Goal: Task Accomplishment & Management: Manage account settings

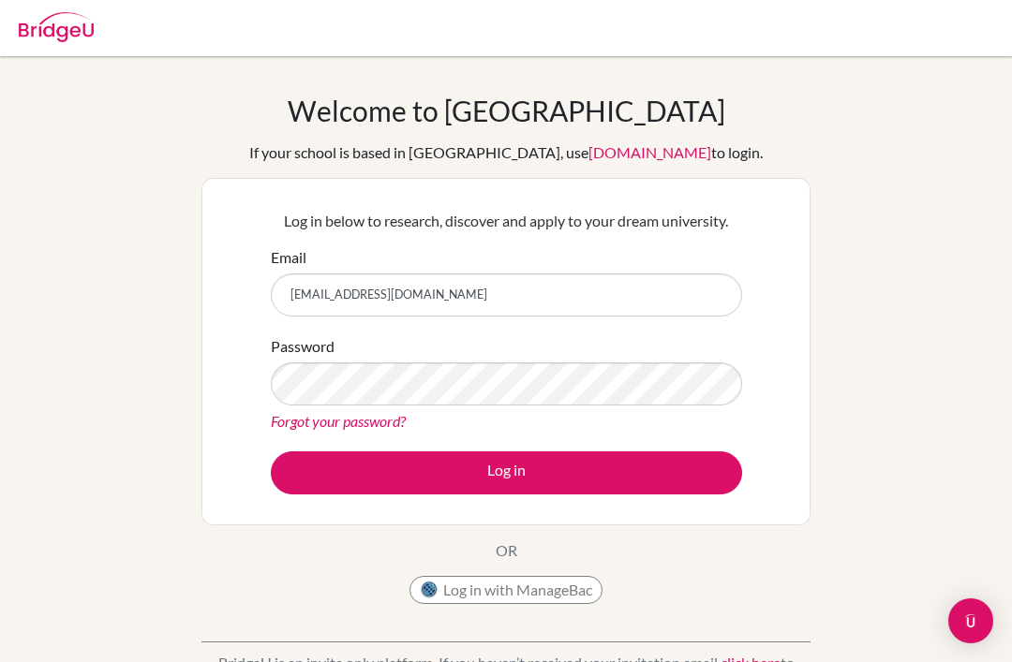
scroll to position [155, 0]
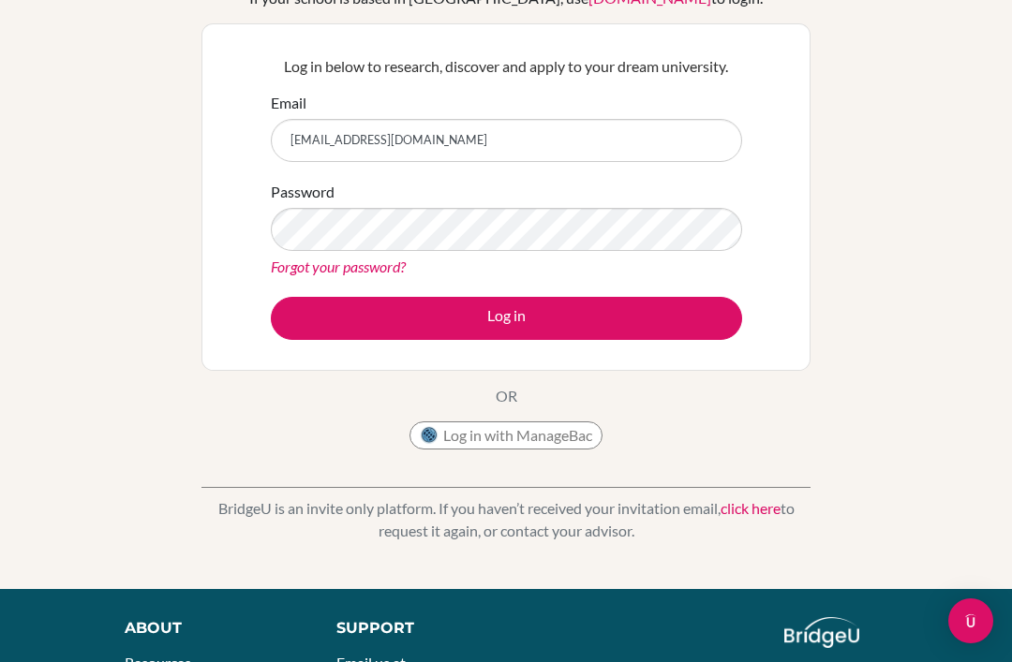
type input "[EMAIL_ADDRESS][DOMAIN_NAME]"
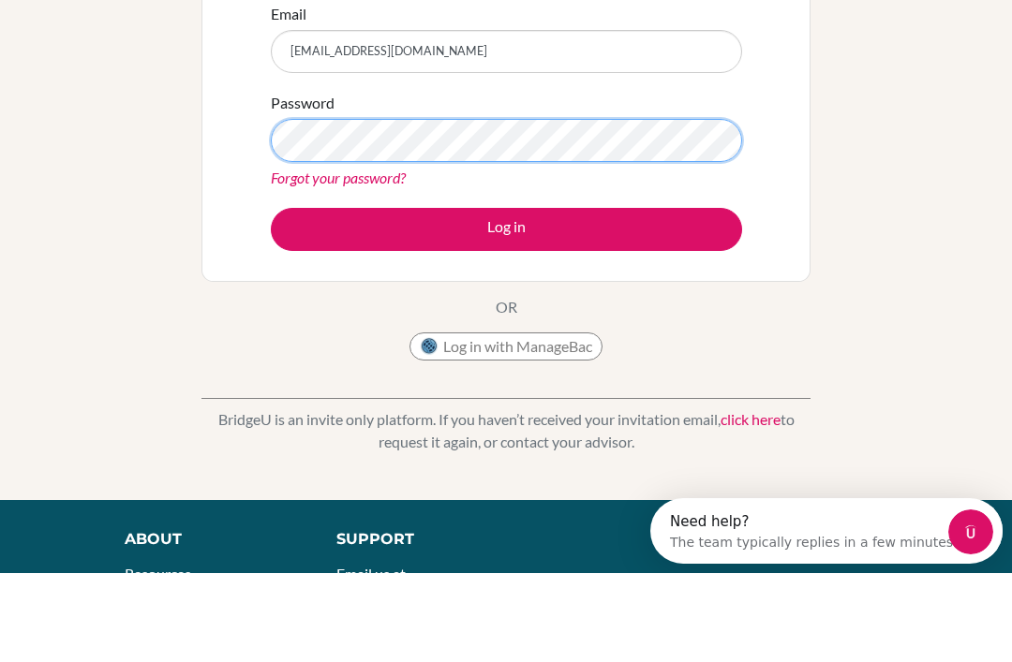
scroll to position [0, 0]
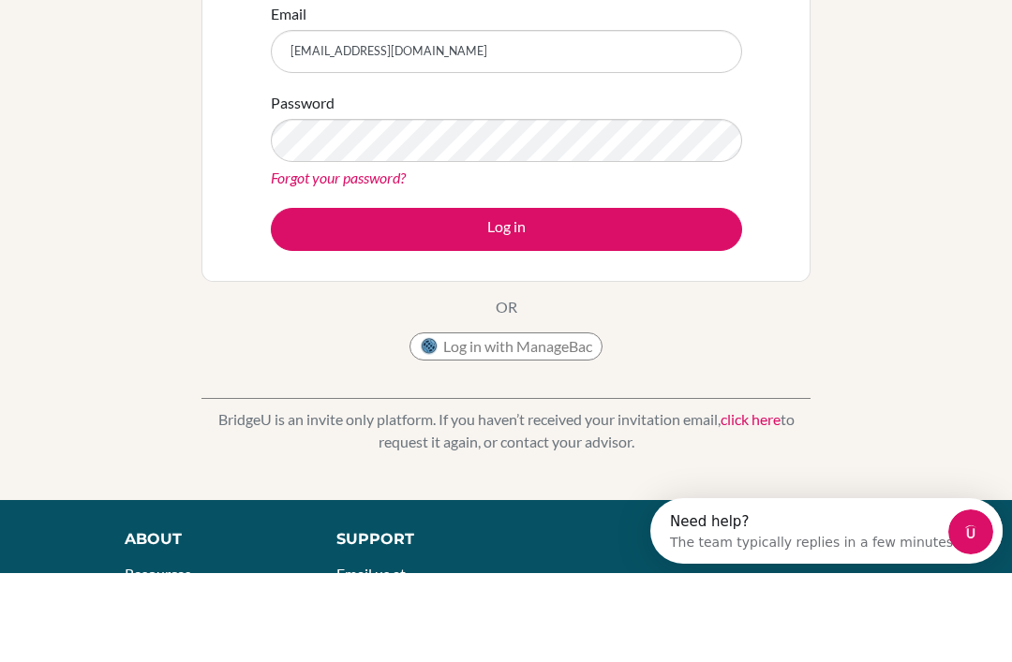
click at [686, 297] on button "Log in" at bounding box center [506, 318] width 471 height 43
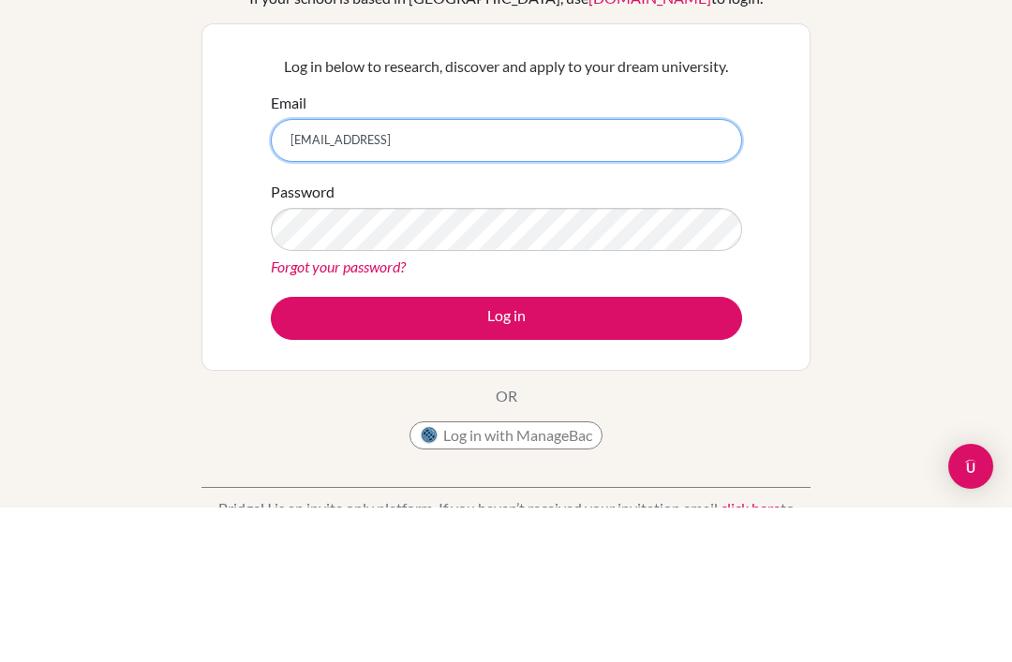
type input "[EMAIL_ADDRESS][DOMAIN_NAME]"
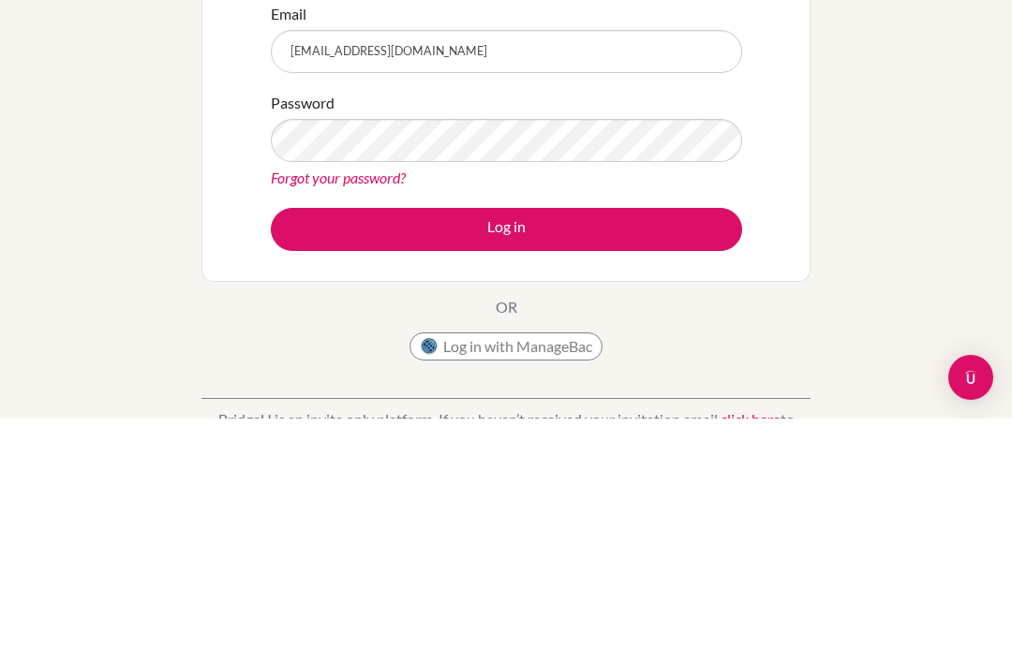
click at [686, 452] on button "Log in" at bounding box center [506, 473] width 471 height 43
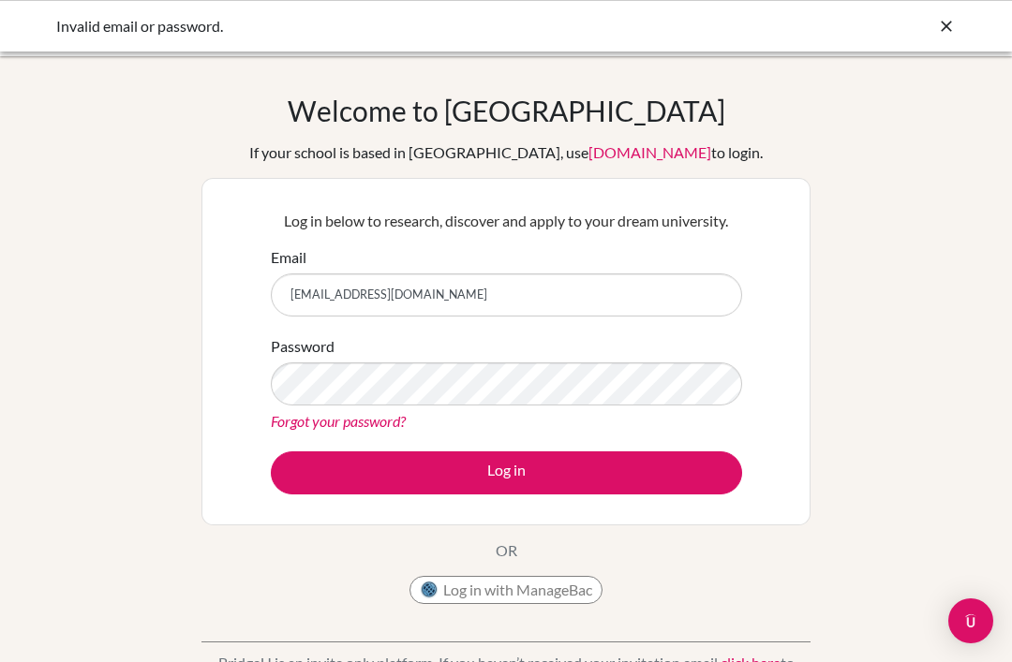
scroll to position [244, 0]
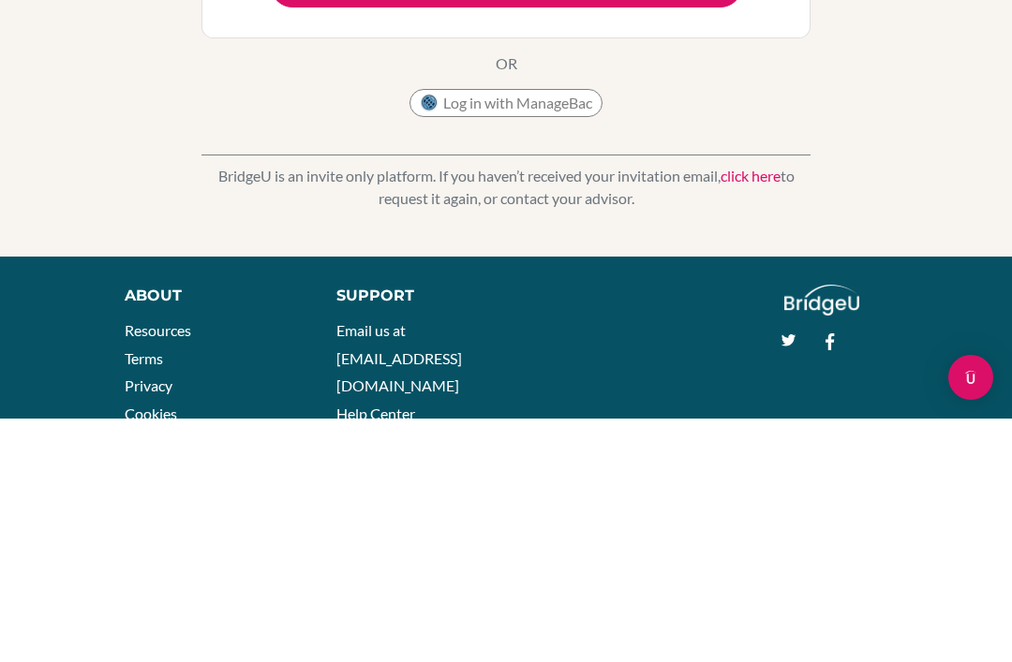
click at [702, 233] on button "Log in" at bounding box center [506, 229] width 471 height 43
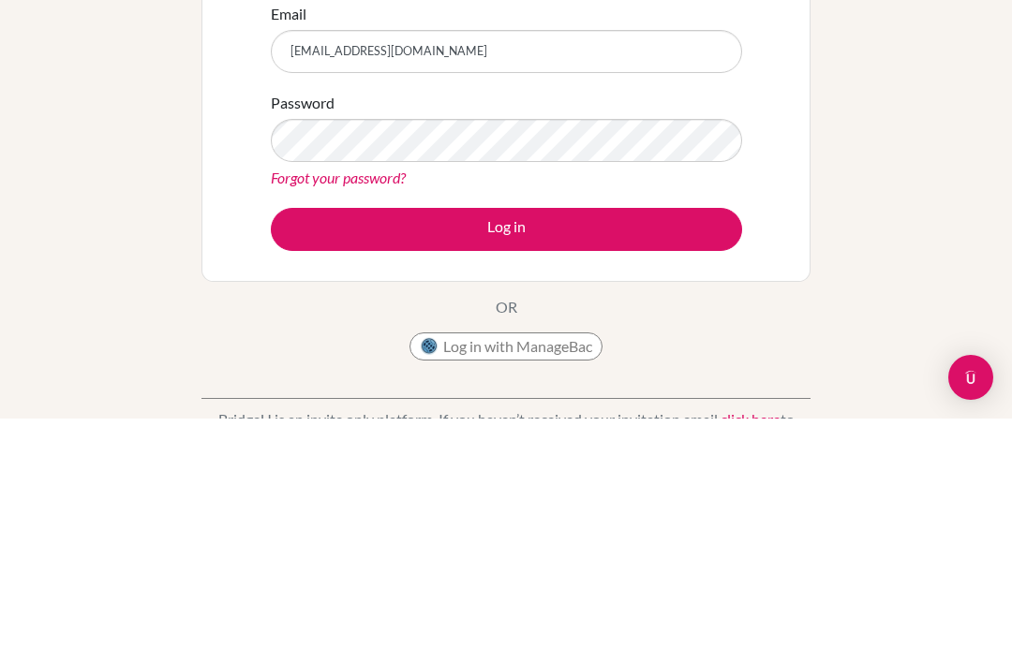
click at [703, 452] on button "Log in" at bounding box center [506, 473] width 471 height 43
click at [625, 452] on button "Log in" at bounding box center [506, 473] width 471 height 43
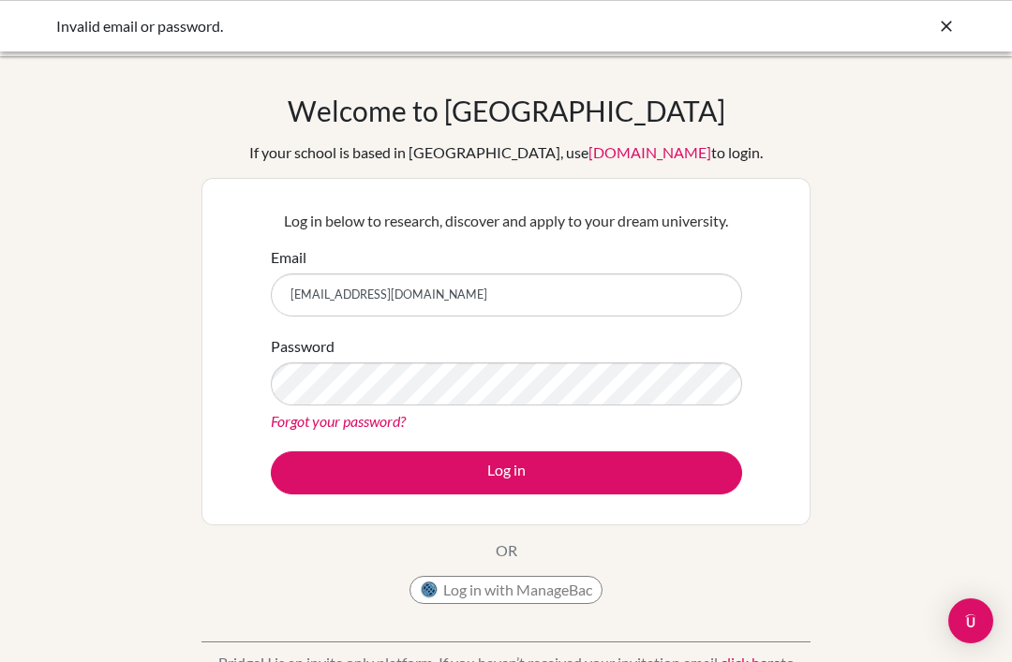
click at [300, 286] on input "[EMAIL_ADDRESS][DOMAIN_NAME]" at bounding box center [506, 295] width 471 height 43
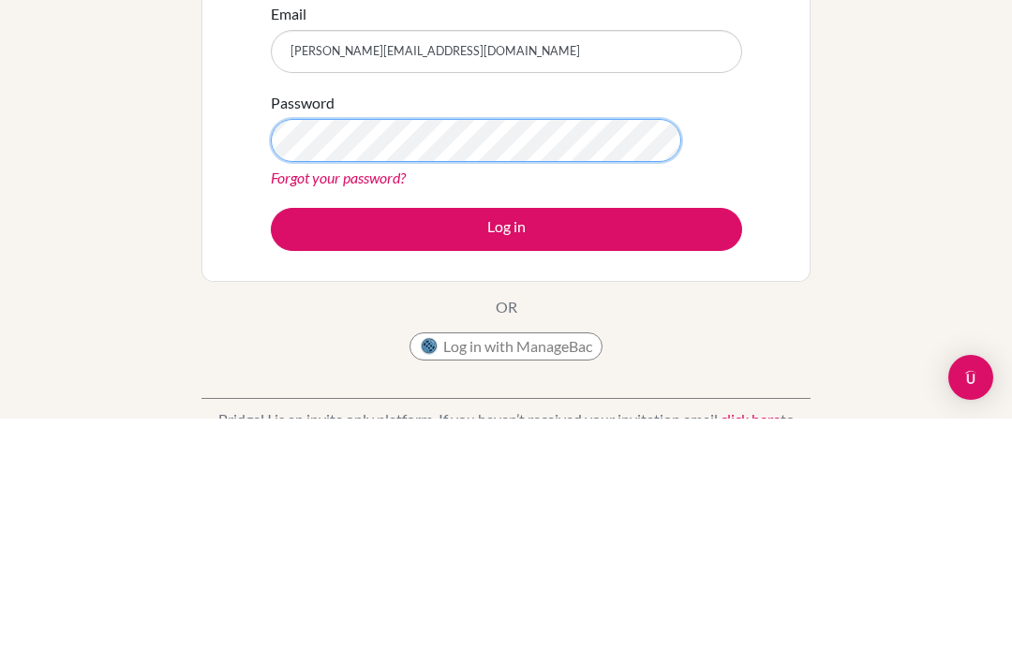
scroll to position [244, 0]
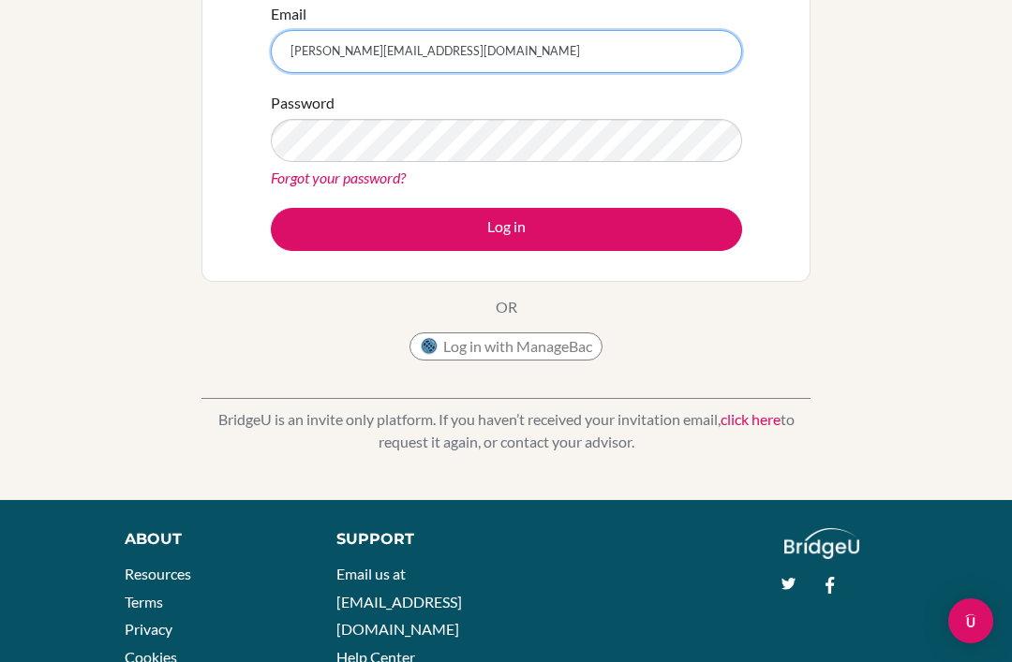
click at [295, 49] on input "[PERSON_NAME][EMAIL_ADDRESS][DOMAIN_NAME]" at bounding box center [506, 51] width 471 height 43
type input "28chris.tanaka@sisschools.org"
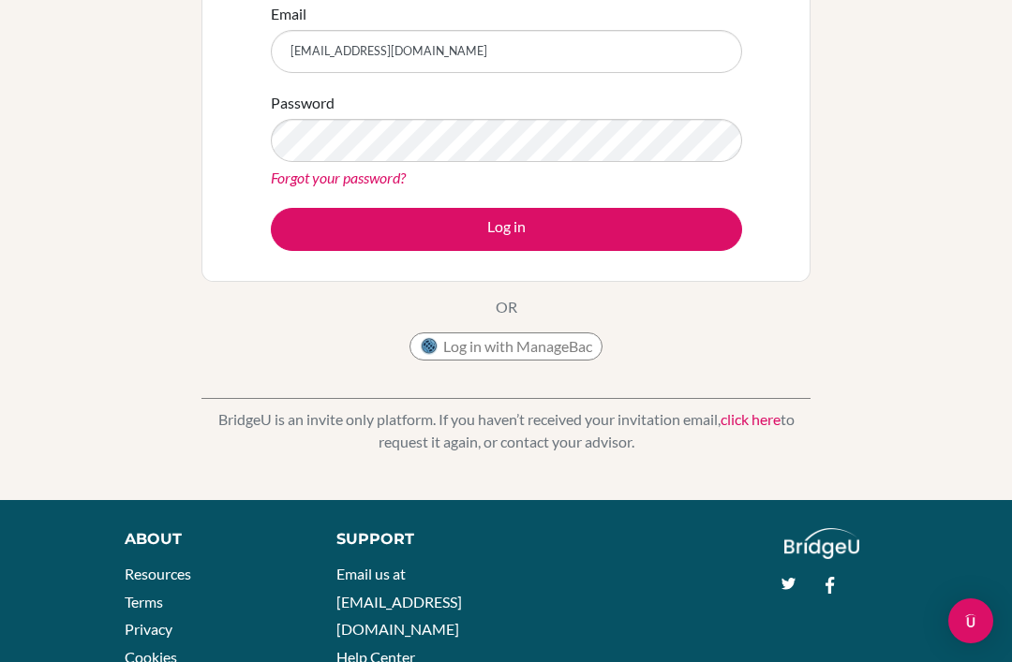
click at [374, 179] on link "Forgot your password?" at bounding box center [338, 178] width 135 height 18
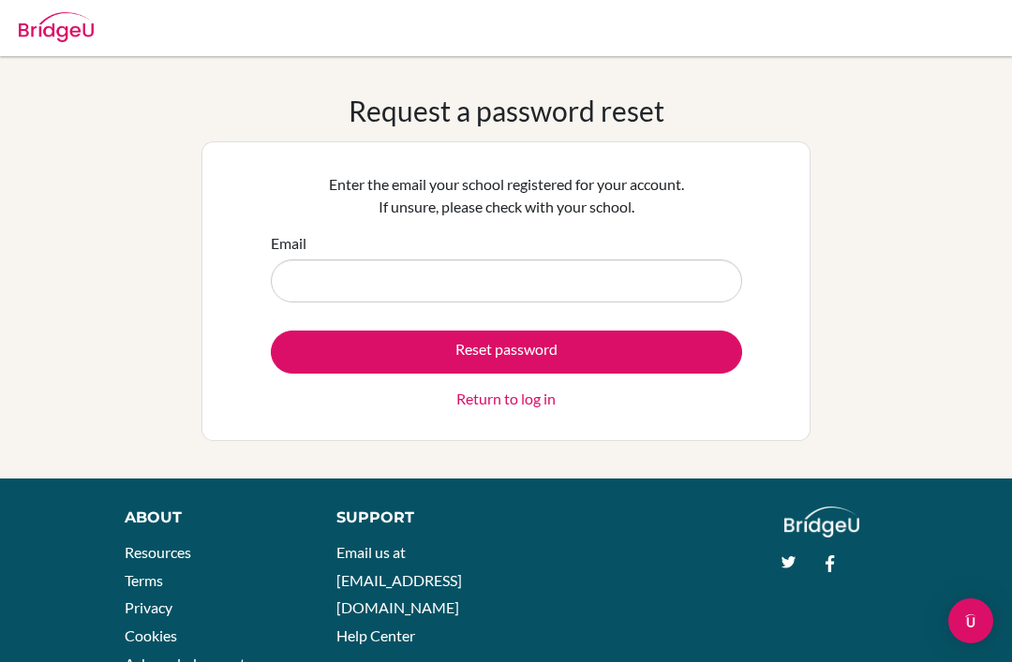
scroll to position [141, 0]
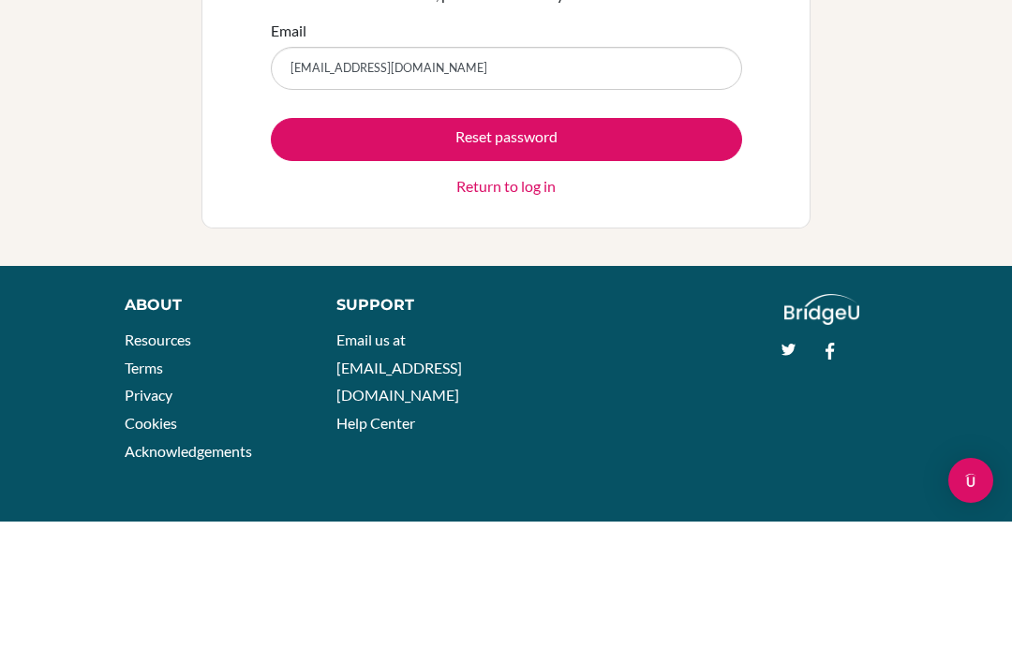
type input "[EMAIL_ADDRESS][DOMAIN_NAME]"
click at [622, 259] on button "Reset password" at bounding box center [506, 280] width 471 height 43
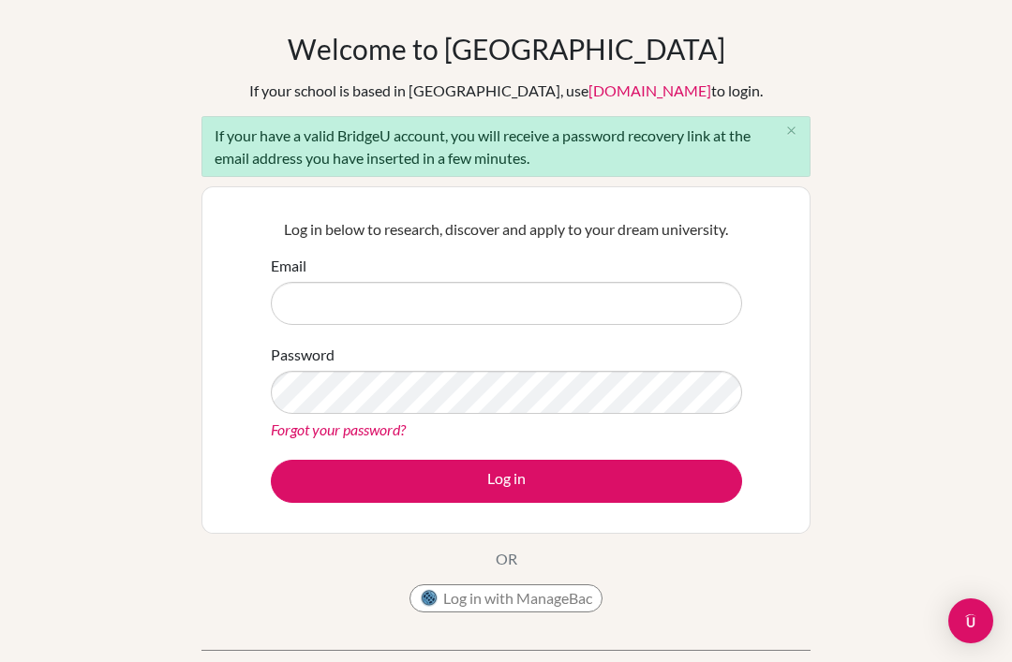
scroll to position [50, 0]
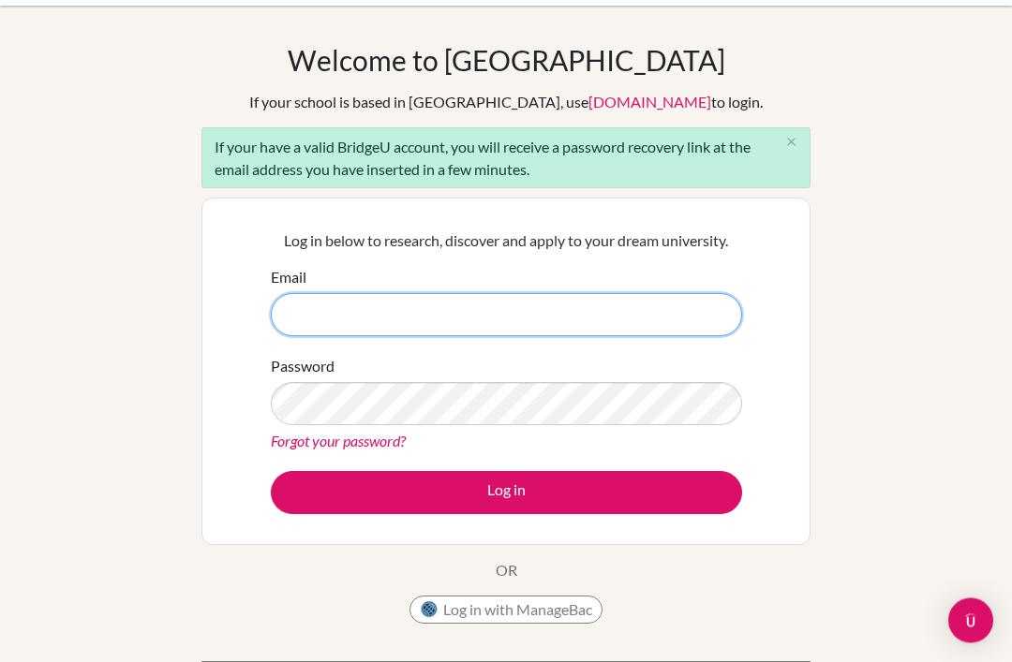
click at [314, 313] on input "Email" at bounding box center [506, 315] width 471 height 43
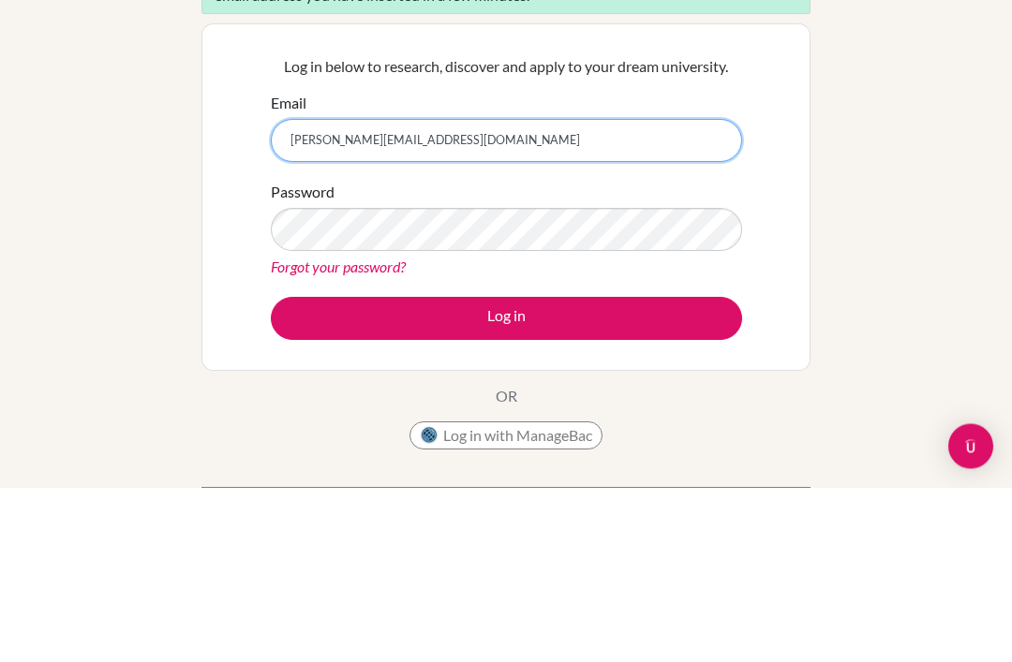
type input "[PERSON_NAME][EMAIL_ADDRESS][DOMAIN_NAME]"
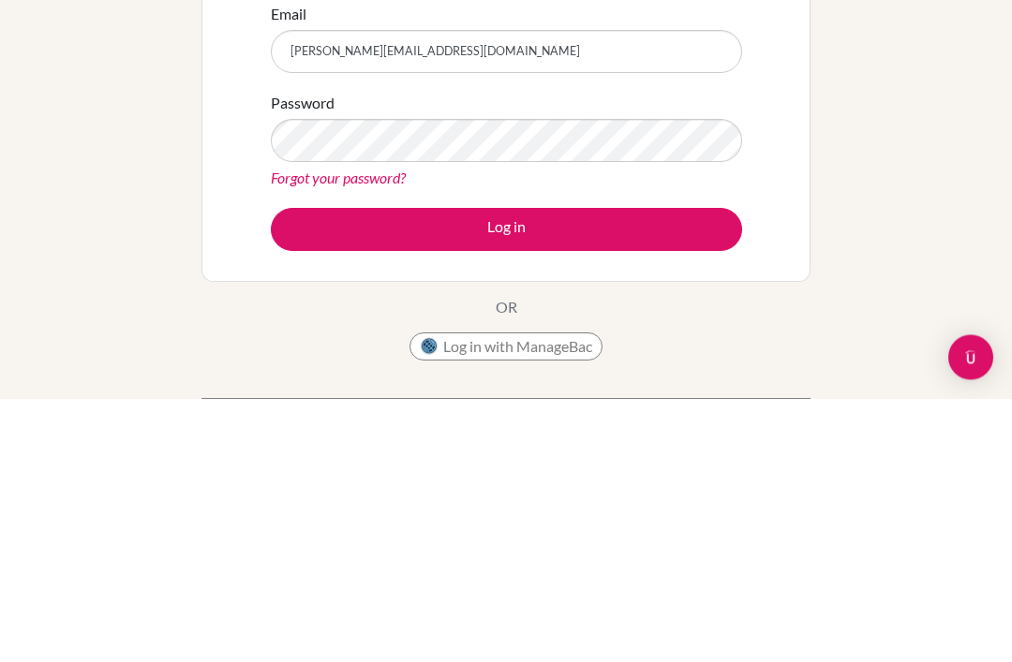
click at [385, 433] on link "Forgot your password?" at bounding box center [338, 442] width 135 height 18
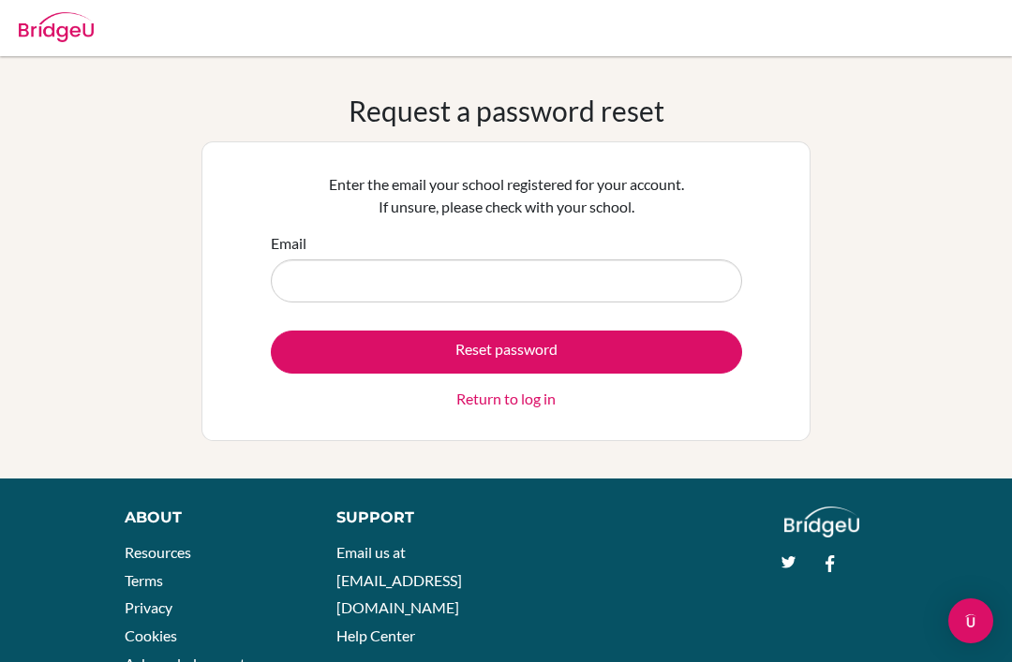
scroll to position [141, 0]
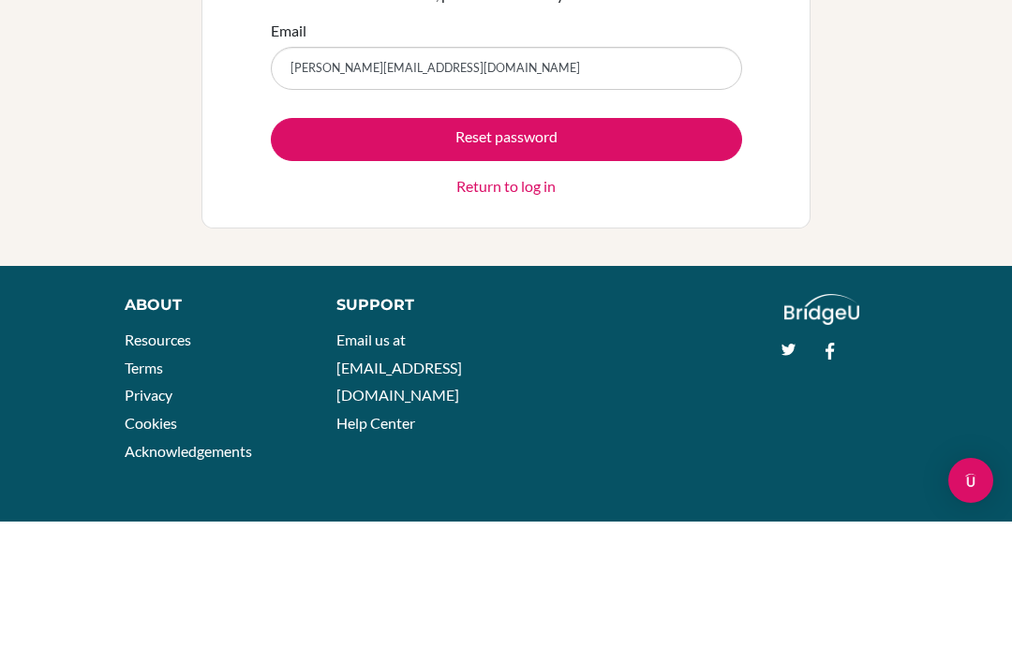
type input "[PERSON_NAME][EMAIL_ADDRESS][DOMAIN_NAME]"
click at [663, 259] on button "Reset password" at bounding box center [506, 280] width 471 height 43
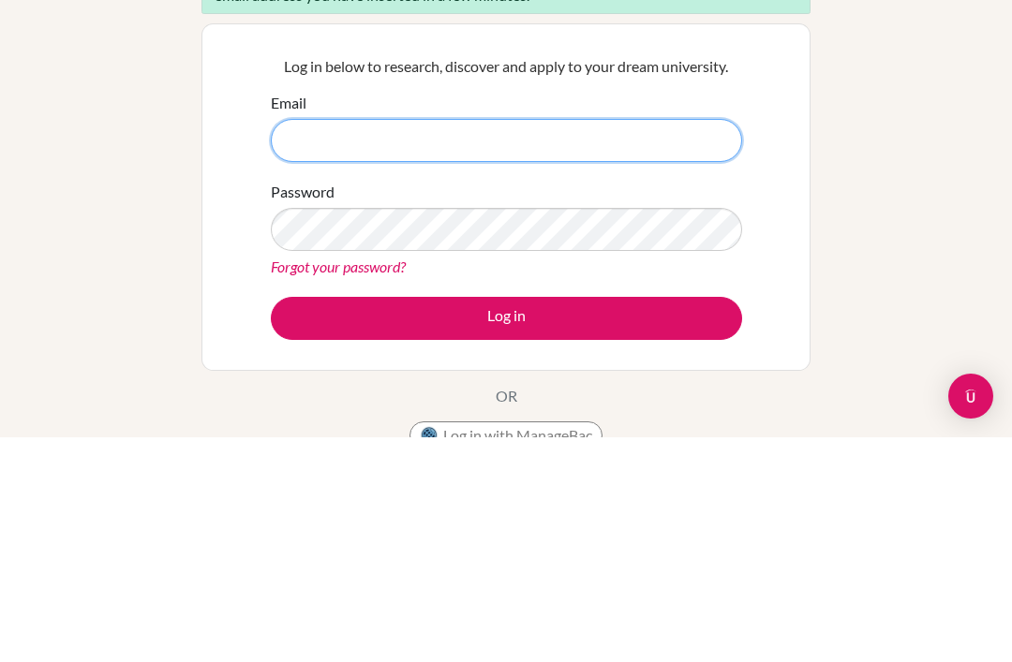
scroll to position [225, 0]
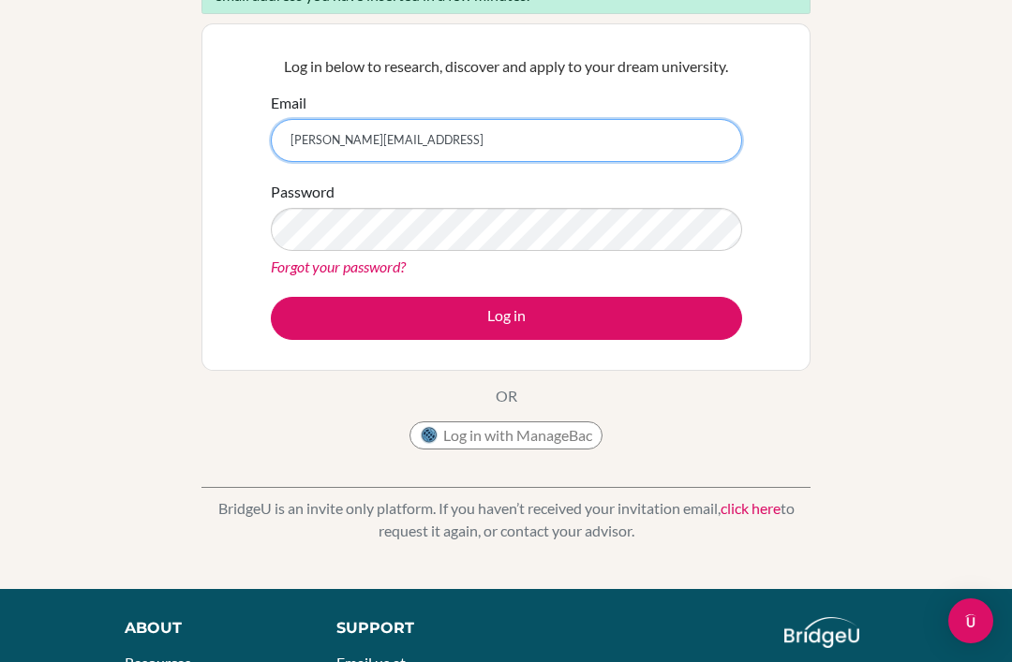
type input "[PERSON_NAME][EMAIL_ADDRESS][DOMAIN_NAME]"
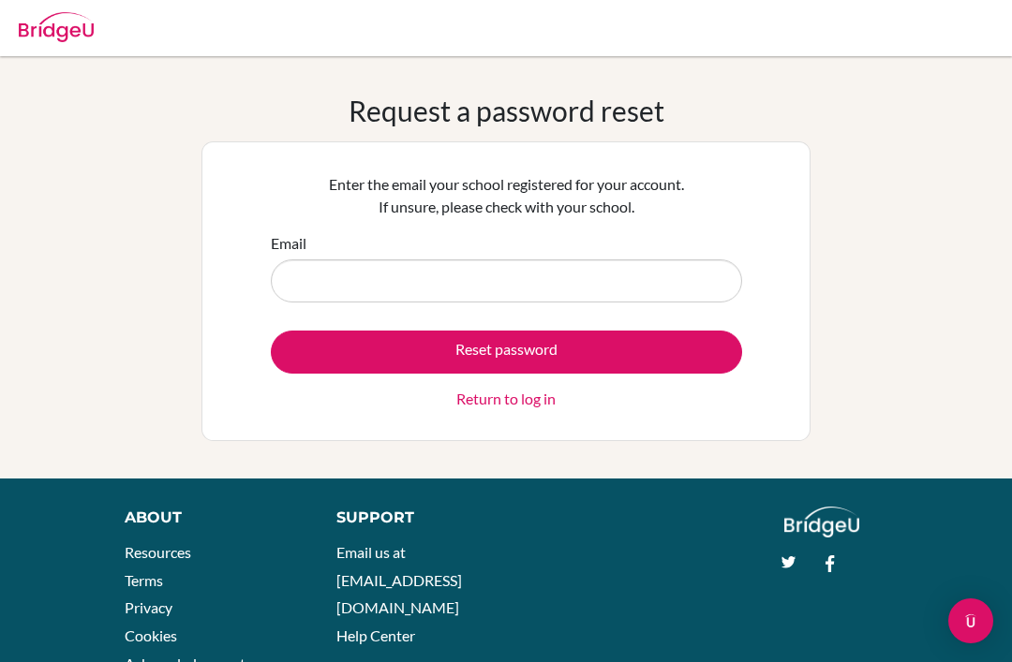
scroll to position [68, 0]
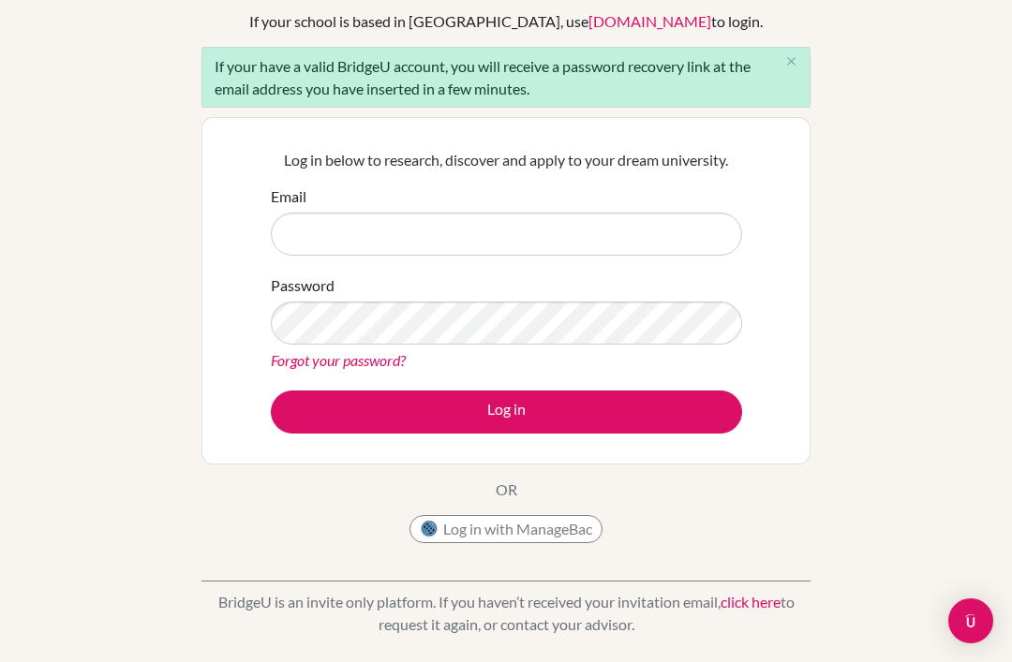
scroll to position [130, 0]
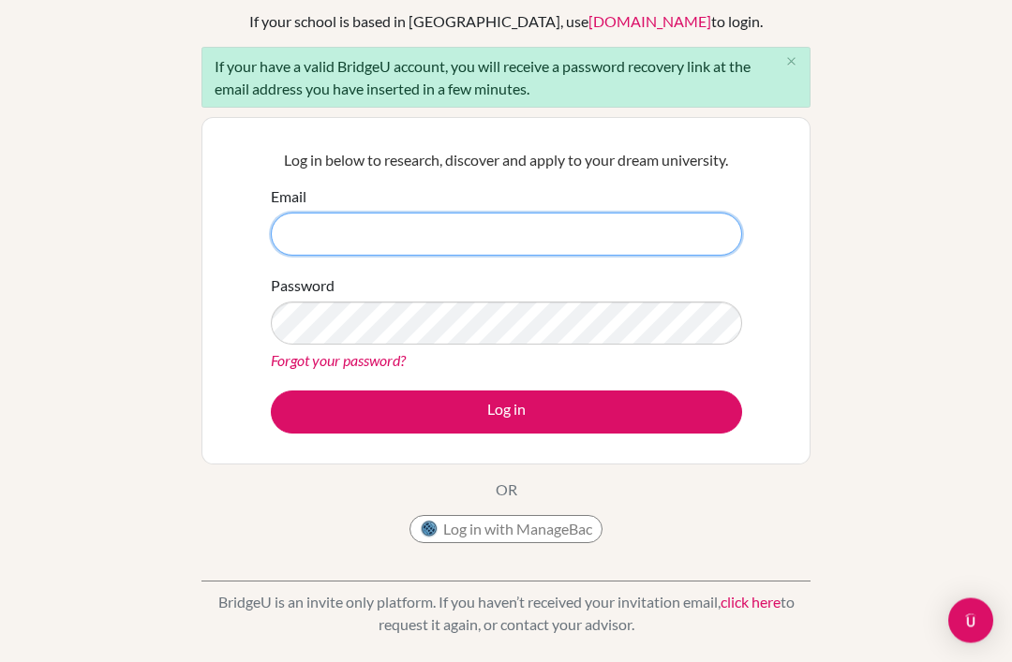
click at [676, 228] on input "Email" at bounding box center [506, 235] width 471 height 43
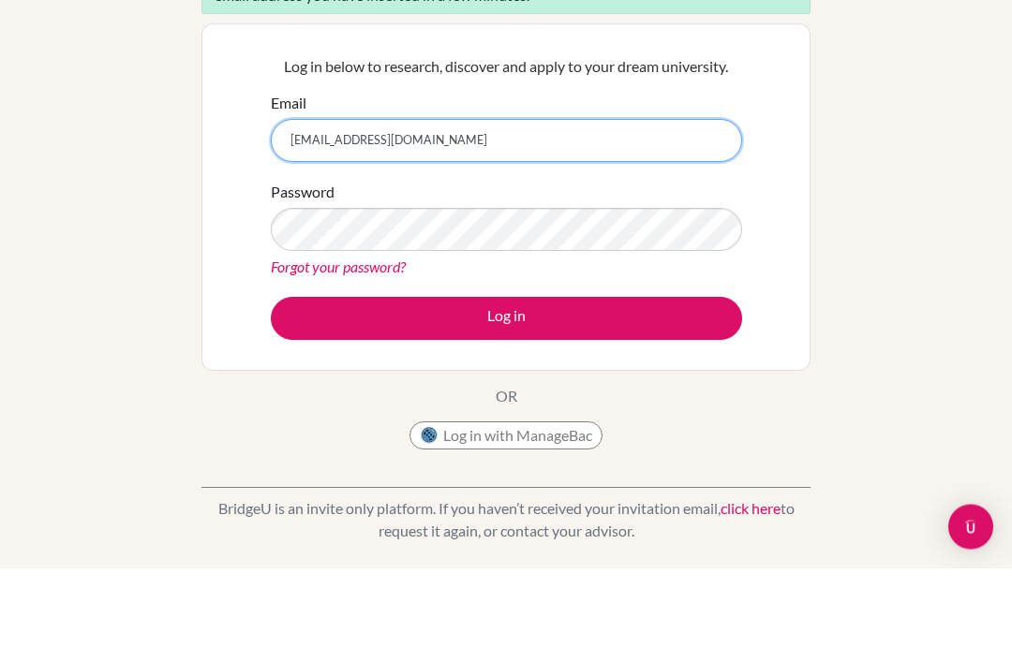
type input "28chris.tanaka@sisschools.org"
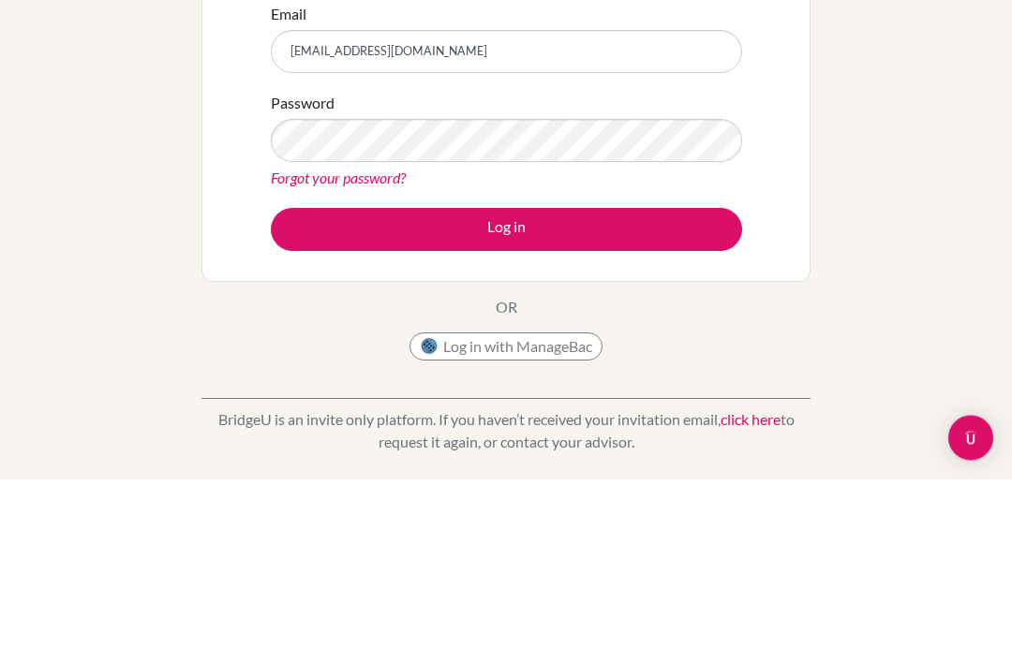
click at [370, 352] on link "Forgot your password?" at bounding box center [338, 361] width 135 height 18
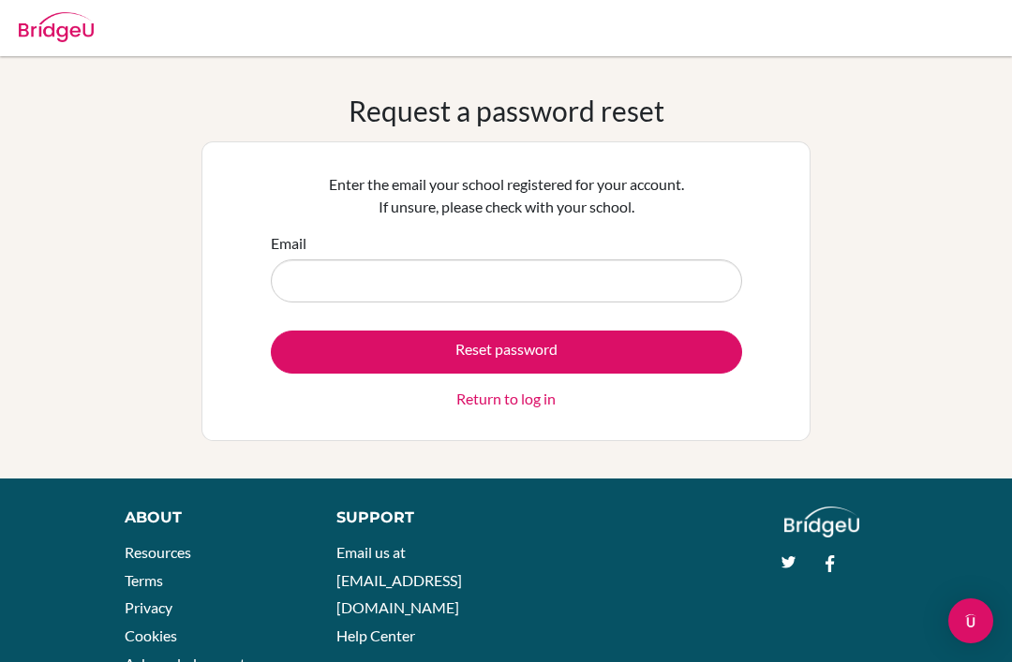
click at [653, 260] on input "Email" at bounding box center [506, 281] width 471 height 43
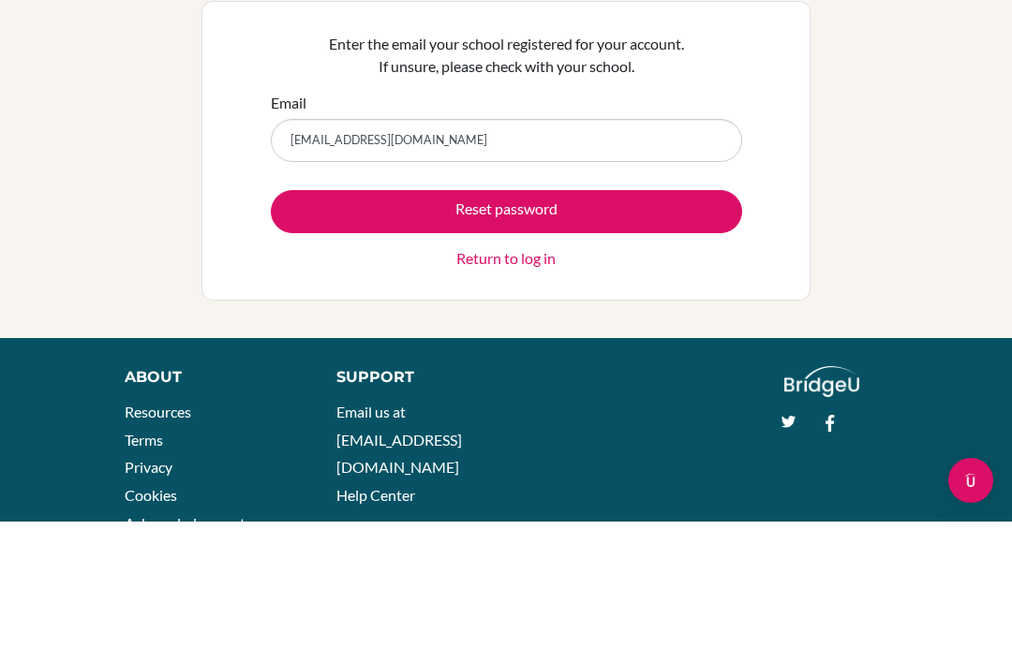
type input "28chris.tanaka@sisschools.org"
click at [679, 331] on button "Reset password" at bounding box center [506, 352] width 471 height 43
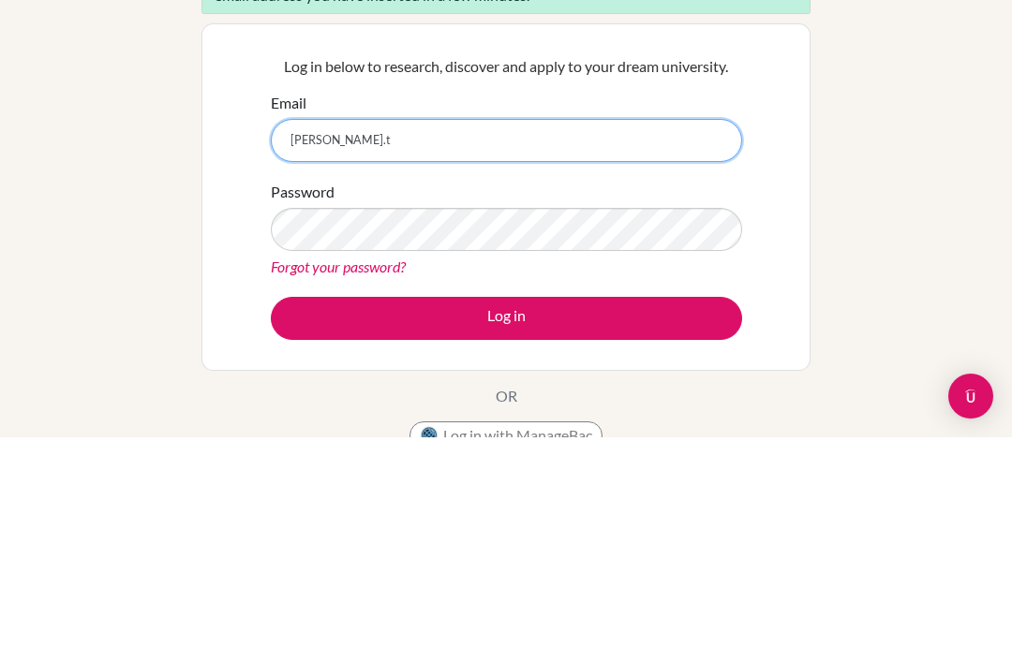
type input "chris.t"
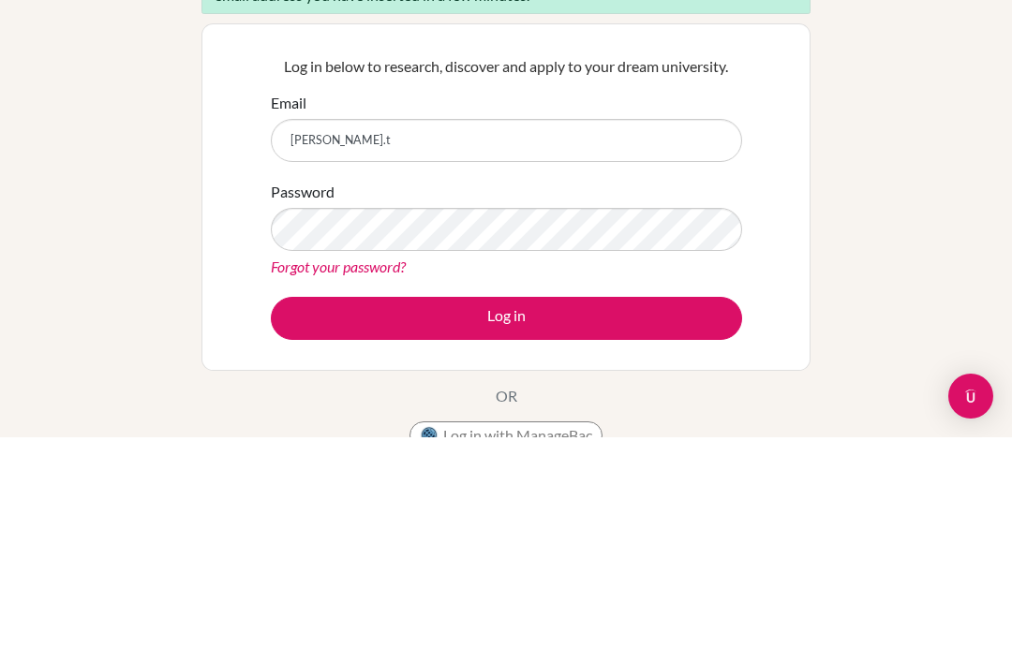
click at [299, 483] on link "Forgot your password?" at bounding box center [338, 492] width 135 height 18
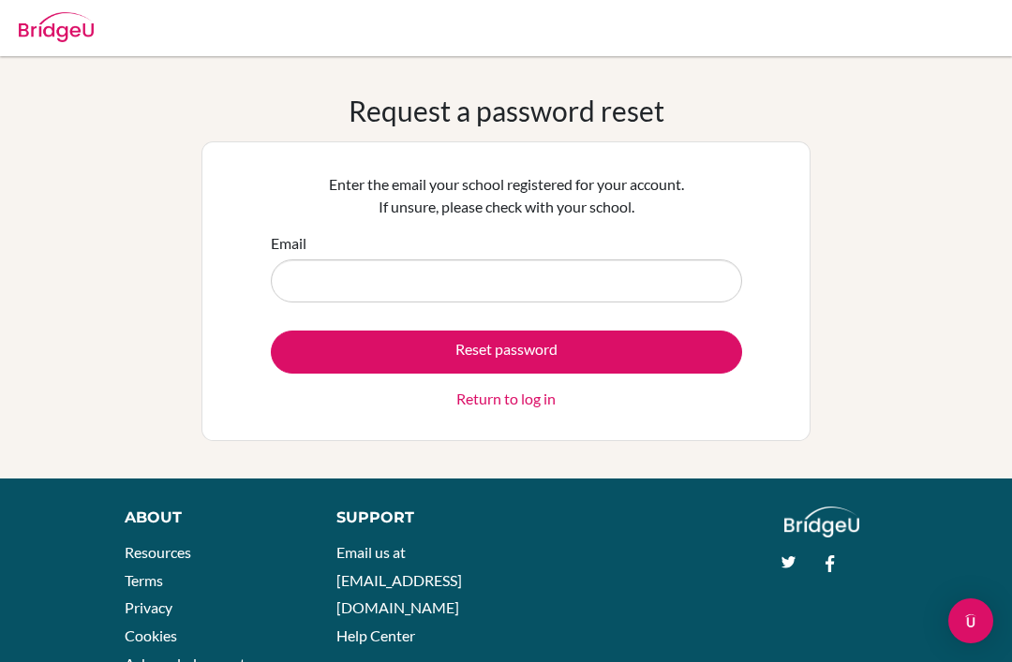
scroll to position [141, 0]
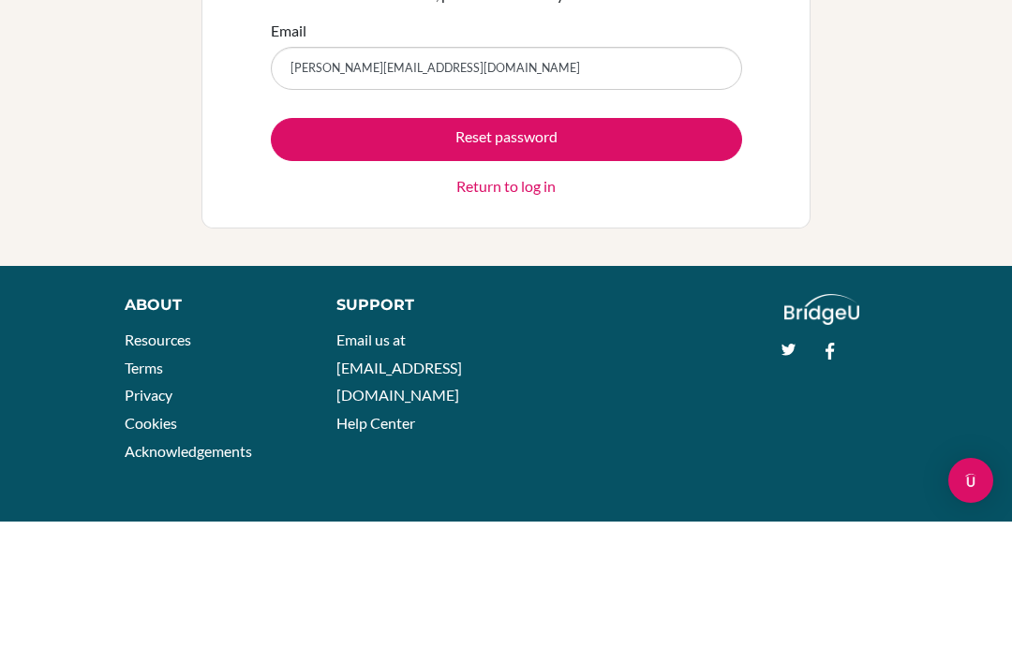
type input "chris.tanaka@sisschools.org"
click at [654, 259] on button "Reset password" at bounding box center [506, 280] width 471 height 43
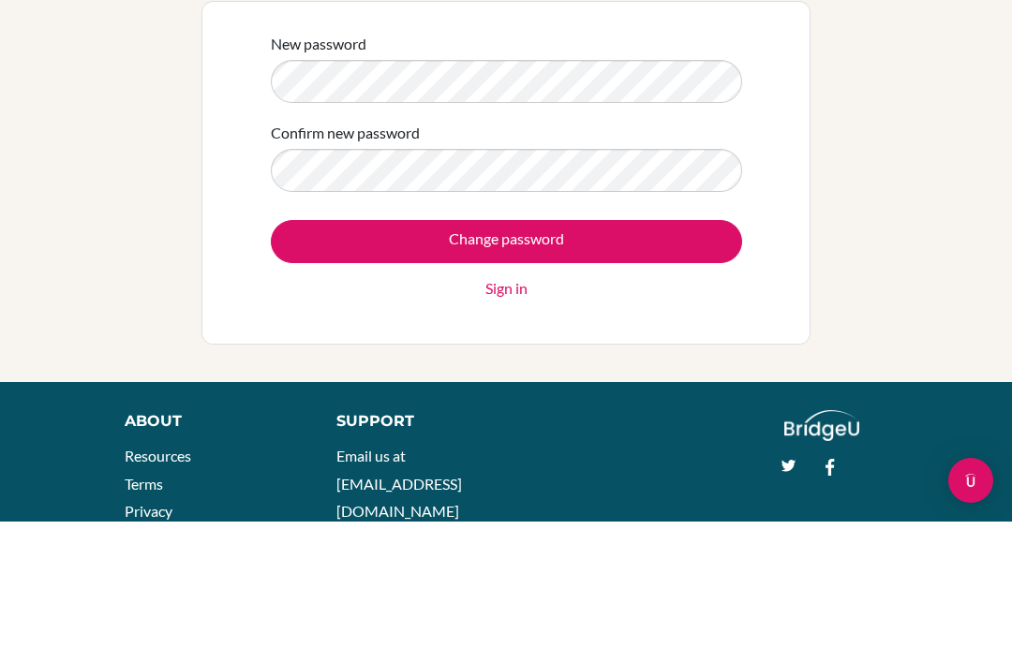
click at [649, 361] on input "Change password" at bounding box center [506, 382] width 471 height 43
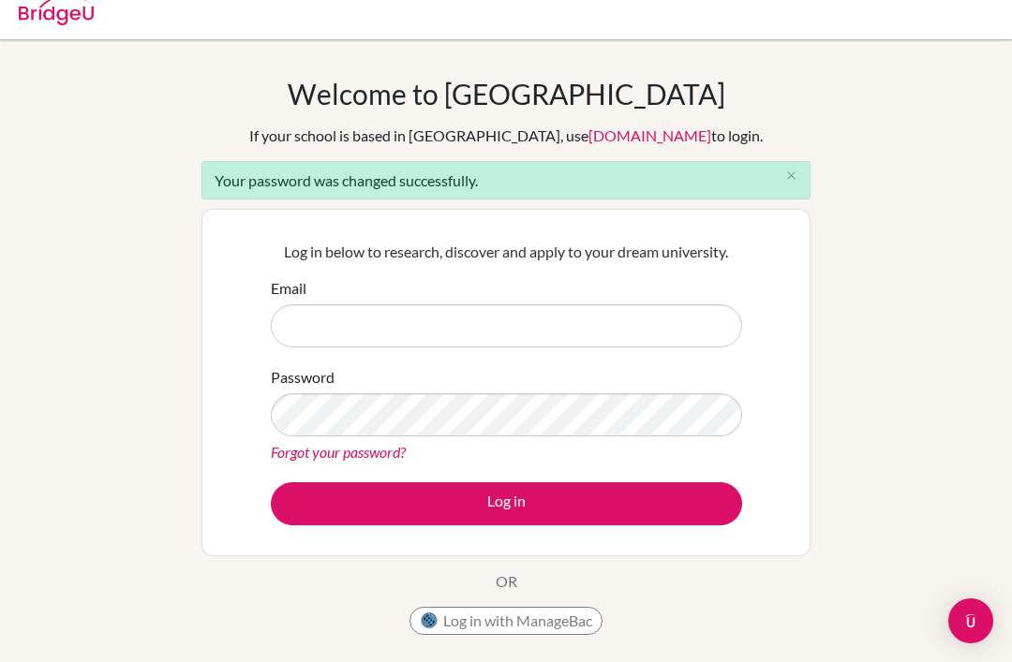
scroll to position [15, 0]
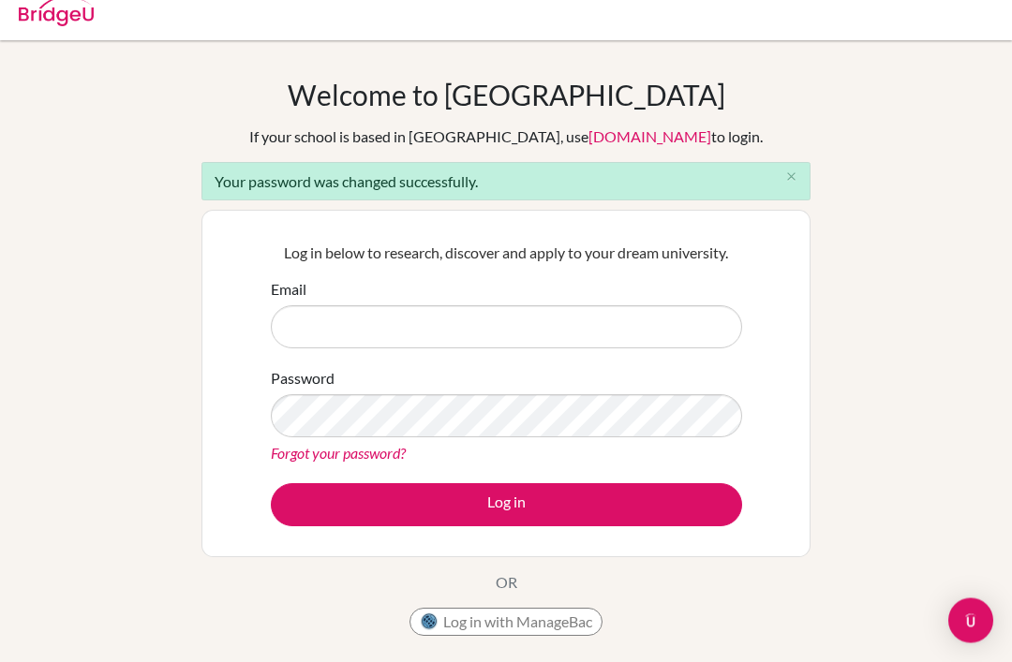
click at [684, 326] on input "Email" at bounding box center [506, 327] width 471 height 43
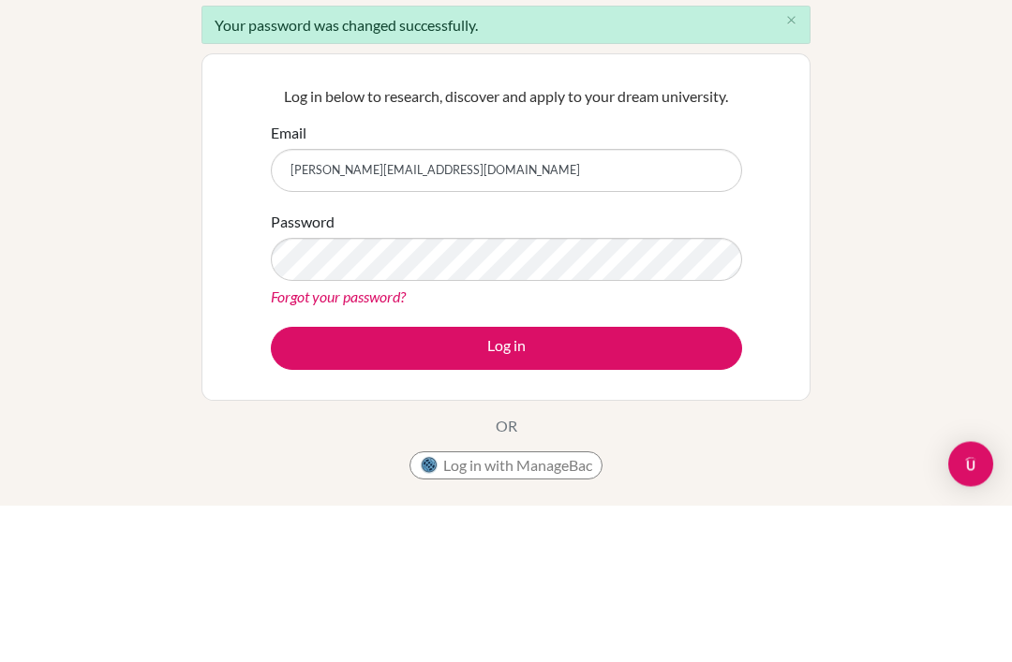
type input "[PERSON_NAME][EMAIL_ADDRESS][DOMAIN_NAME]"
click at [695, 322] on form "Email [PERSON_NAME][EMAIL_ADDRESS][DOMAIN_NAME] Password Forgot your password? …" at bounding box center [506, 403] width 471 height 248
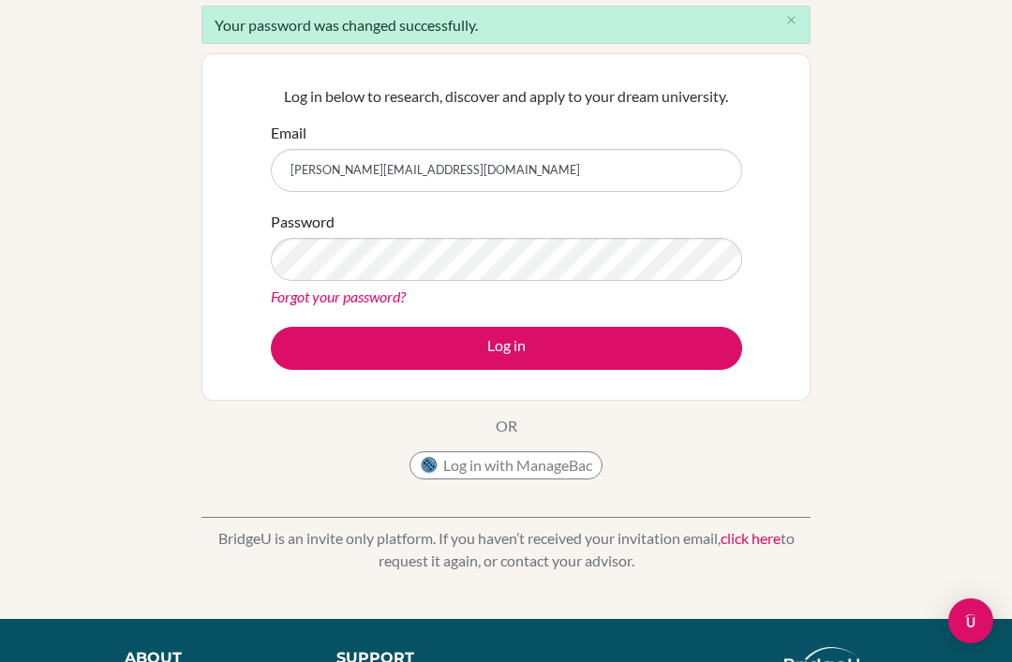
click at [689, 346] on button "Log in" at bounding box center [506, 348] width 471 height 43
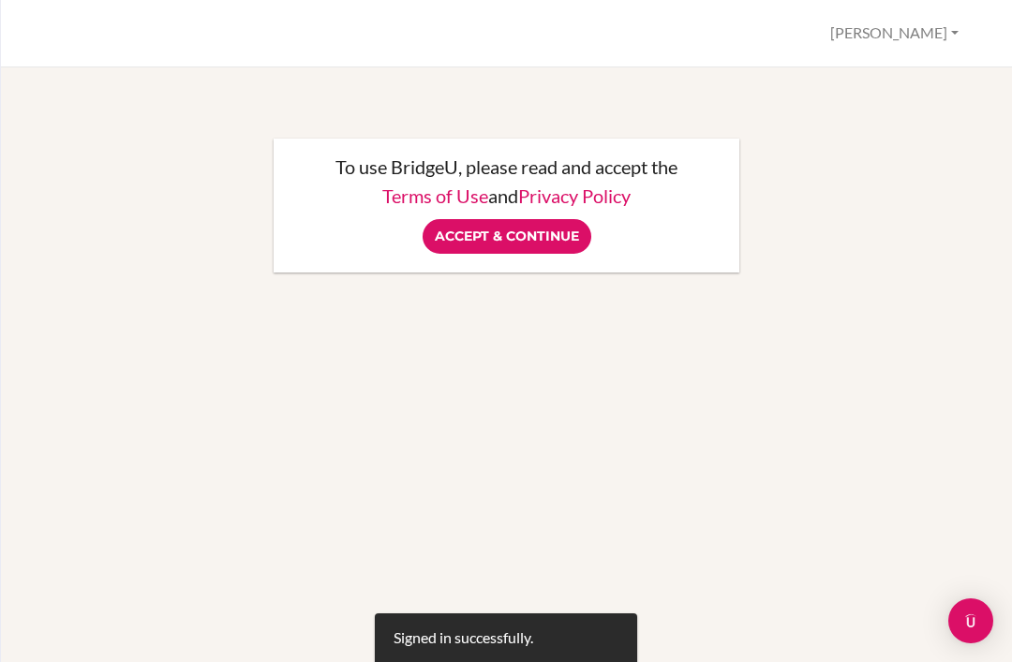
click at [559, 231] on input "Accept & Continue" at bounding box center [507, 236] width 169 height 35
